Goal: Task Accomplishment & Management: Manage account settings

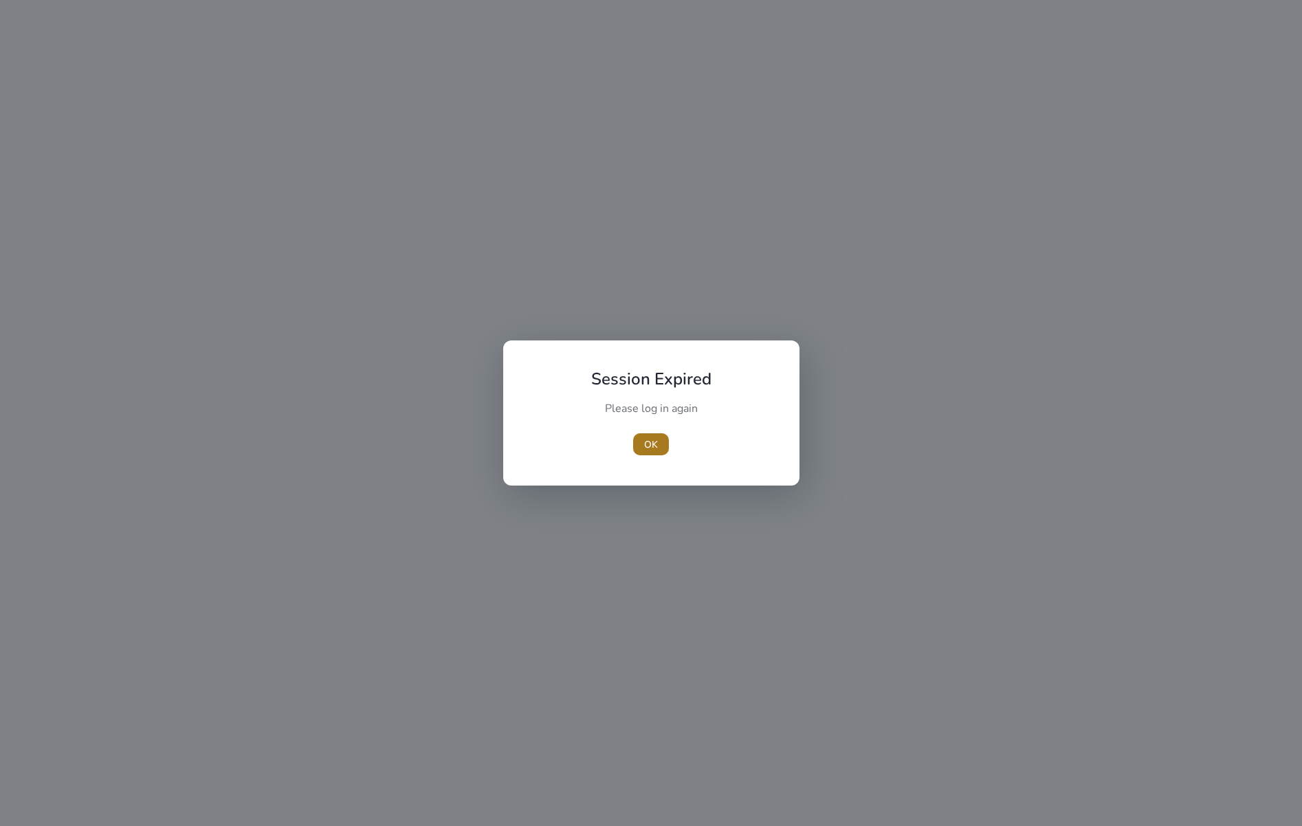
click at [647, 448] on span "OK" at bounding box center [651, 444] width 14 height 14
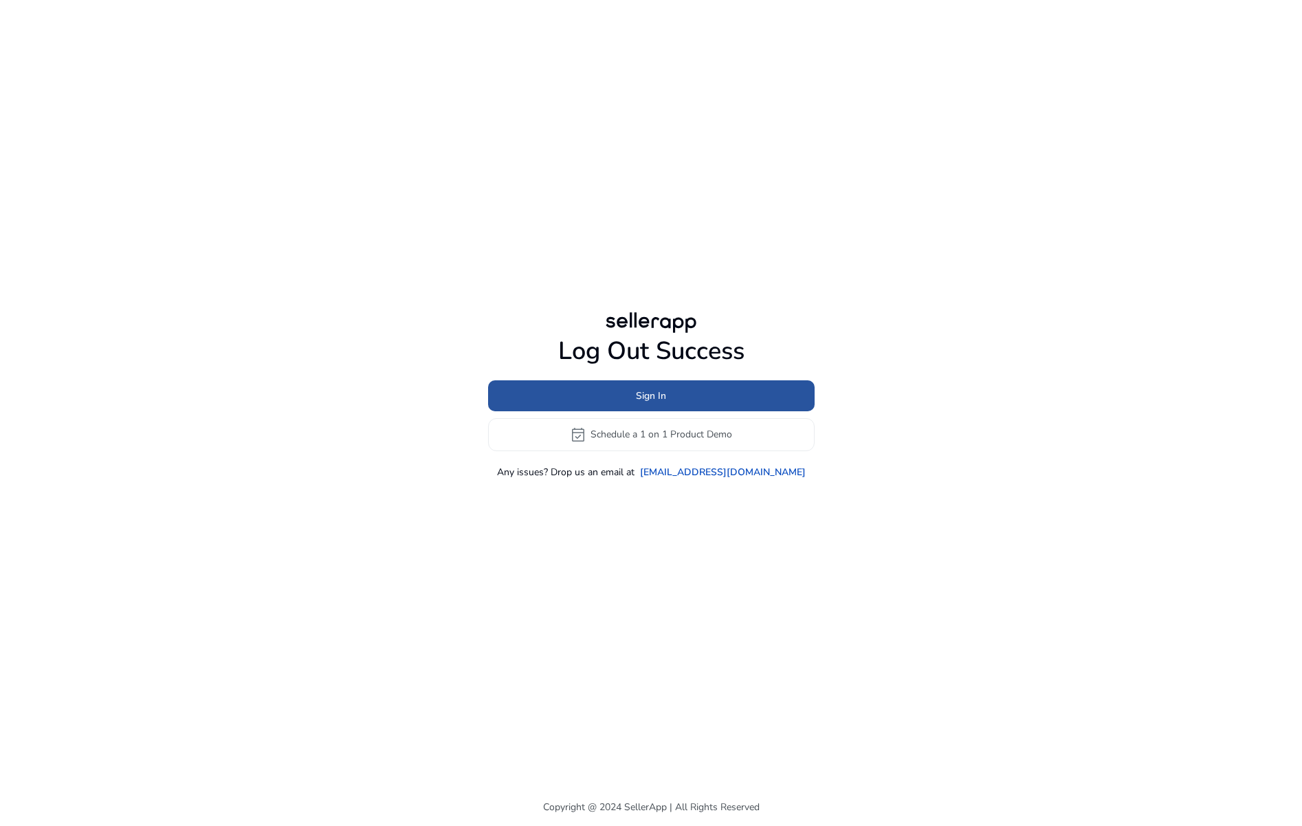
click at [641, 392] on span "Sign In" at bounding box center [651, 395] width 30 height 14
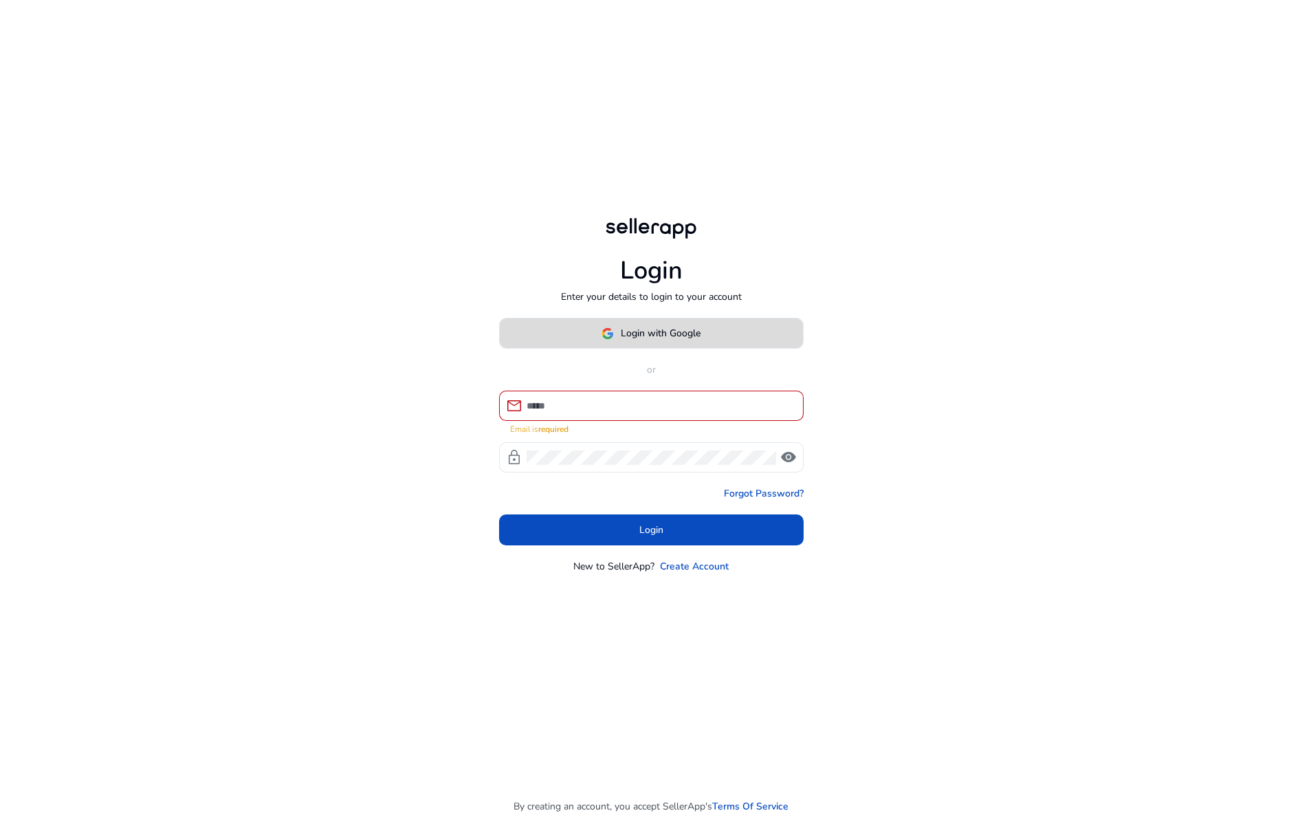
click at [663, 340] on span "Login with Google" at bounding box center [661, 333] width 80 height 14
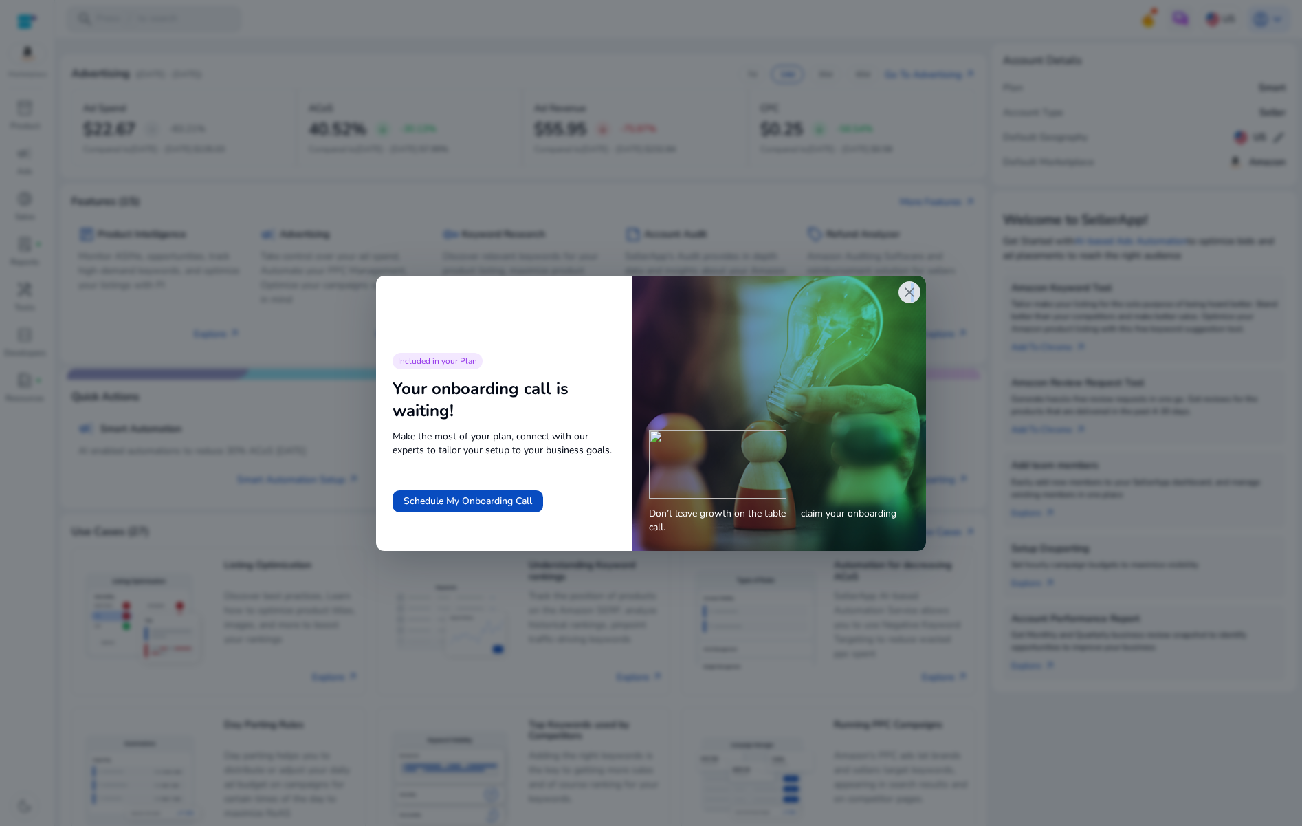
click at [909, 299] on span "close" at bounding box center [909, 292] width 16 height 16
